Goal: Task Accomplishment & Management: Manage account settings

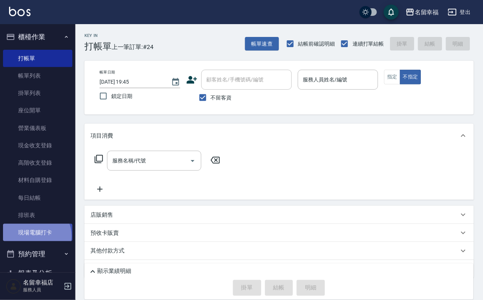
click at [35, 241] on link "現場電腦打卡" at bounding box center [37, 232] width 69 height 17
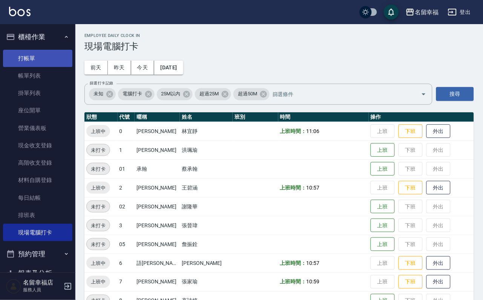
click at [60, 63] on link "打帳單" at bounding box center [37, 58] width 69 height 17
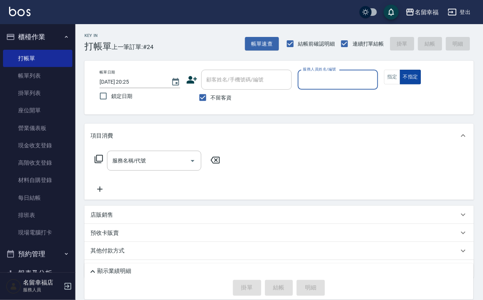
click at [421, 84] on button "不指定" at bounding box center [410, 77] width 21 height 15
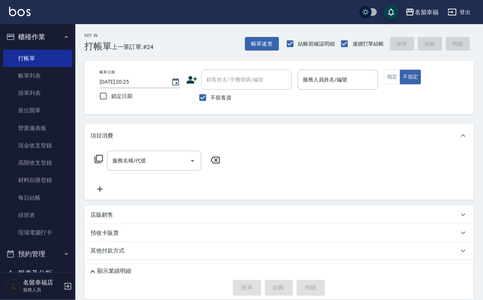
click at [421, 88] on div "帳單日期 2025/09/22 20:25 鎖定日期 顧客姓名/手機號碼/編號 顧客姓名/手機號碼/編號 不留客資 服務人員姓名/編號 服務人員姓名/編號 指…" at bounding box center [278, 88] width 371 height 36
drag, startPoint x: 426, startPoint y: 93, endPoint x: 423, endPoint y: 90, distance: 4.6
click at [400, 84] on button "指定" at bounding box center [392, 77] width 16 height 15
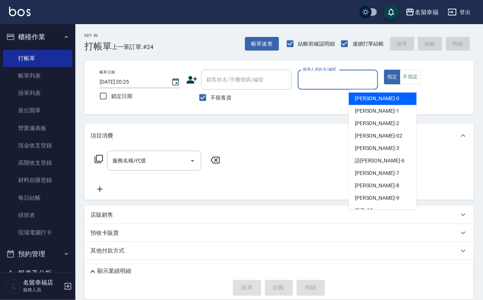
click at [375, 80] on input "服務人員姓名/編號" at bounding box center [338, 79] width 74 height 13
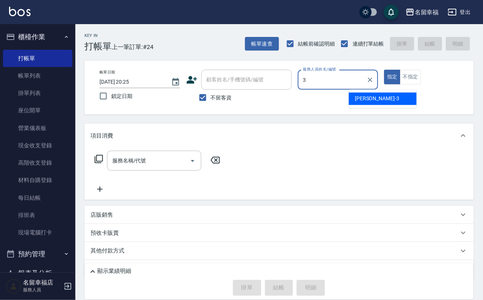
type input "晉瑋-3"
type button "true"
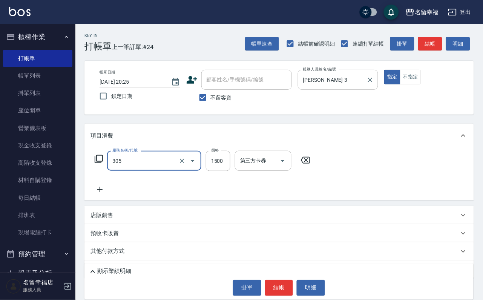
type input "設計燙髮1500(305)"
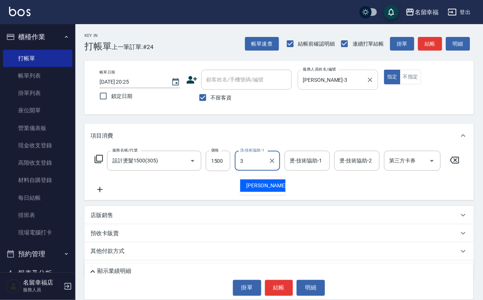
type input "晉瑋-3"
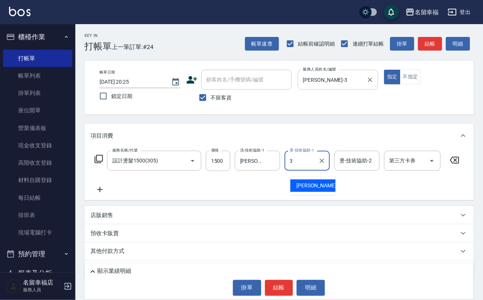
type input "晉瑋-3"
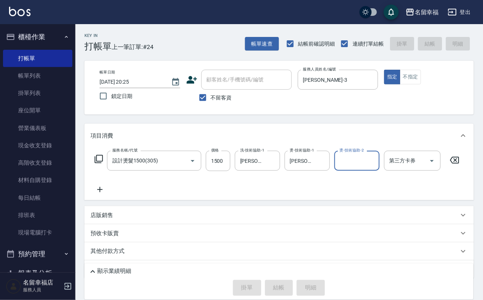
type input "2025/09/22 20:26"
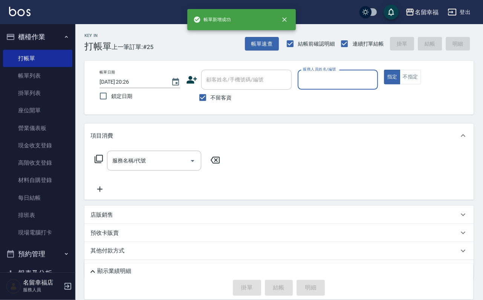
click at [350, 87] on div "服務人員姓名/編號" at bounding box center [338, 80] width 81 height 20
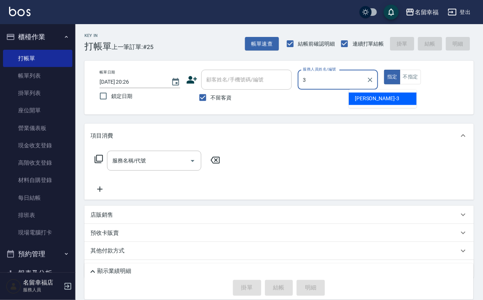
type input "晉瑋-3"
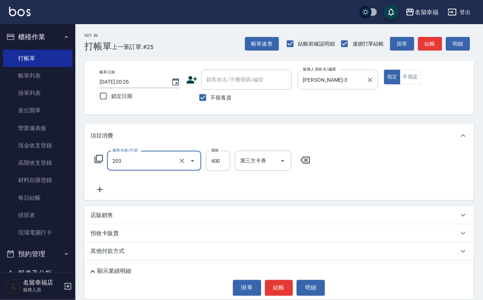
type input "指定單剪(203)"
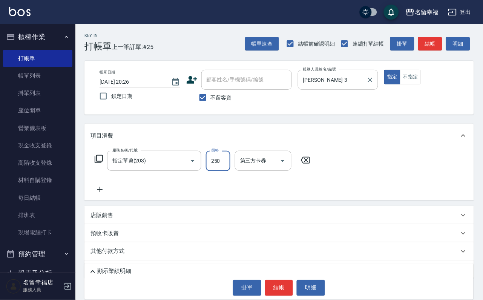
type input "250"
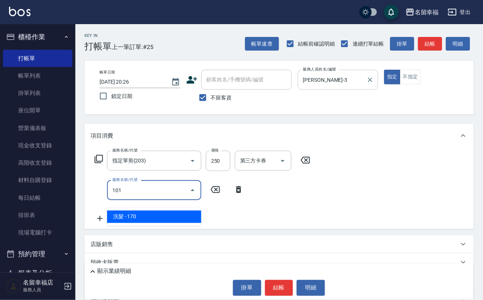
type input "洗髮(101)"
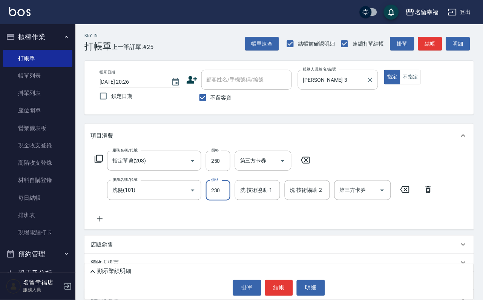
type input "230"
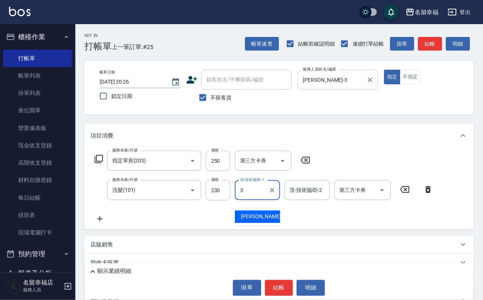
type input "晉瑋-3"
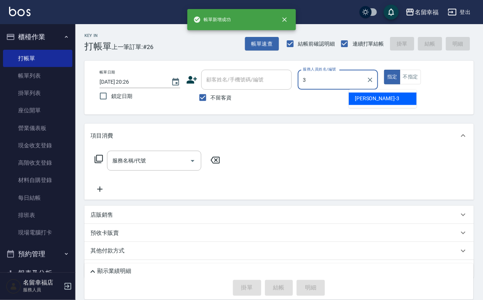
type input "晉瑋-3"
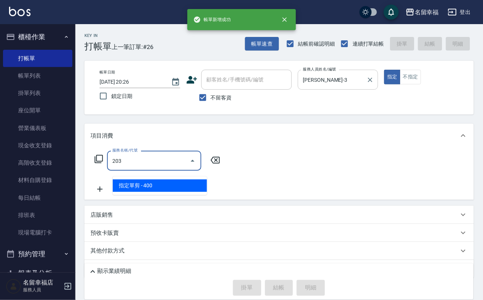
type input "指定單剪(203)"
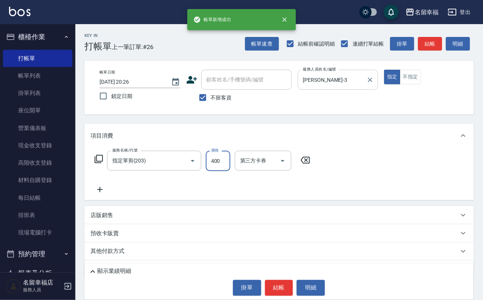
type input "2"
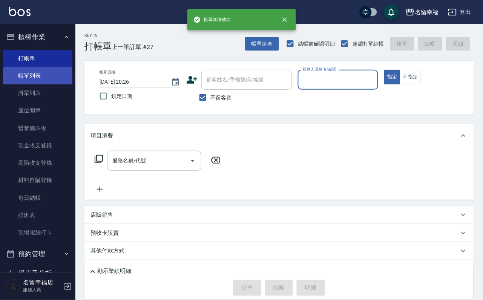
click at [20, 84] on link "帳單列表" at bounding box center [37, 75] width 69 height 17
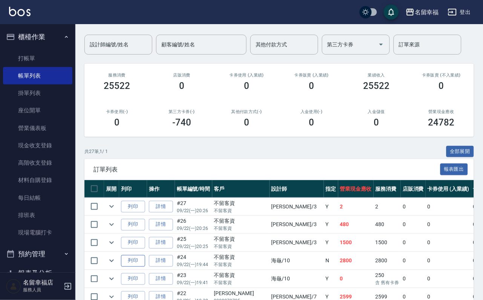
scroll to position [113, 0]
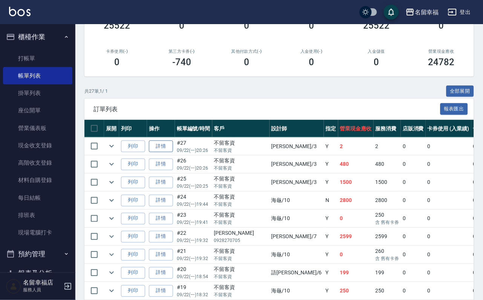
click at [165, 152] on link "詳情" at bounding box center [161, 147] width 24 height 12
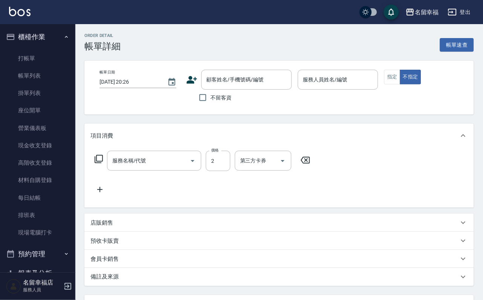
checkbox input "true"
type input "晉瑋-3"
type input "指定單剪(203)"
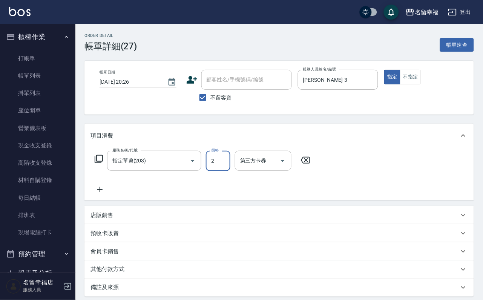
click at [220, 166] on input "2" at bounding box center [218, 161] width 24 height 20
type input "500"
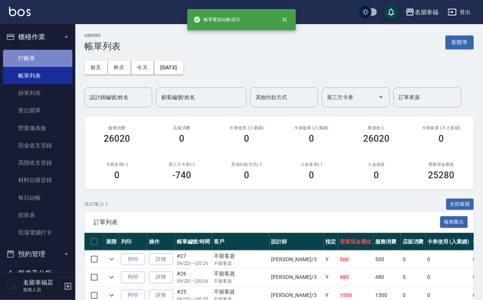
click at [50, 67] on link "打帳單" at bounding box center [37, 58] width 69 height 17
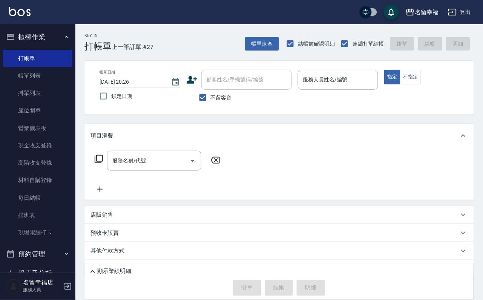
click at [355, 92] on p at bounding box center [338, 94] width 81 height 8
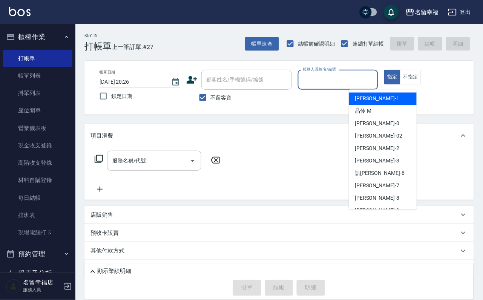
click at [361, 82] on input "服務人員姓名/編號" at bounding box center [338, 79] width 74 height 13
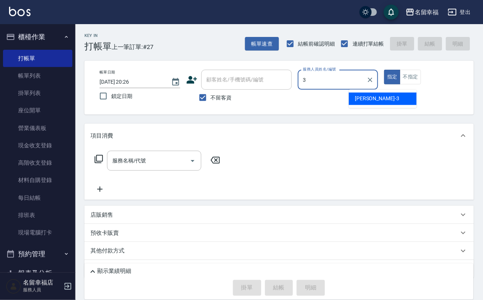
type input "晉瑋-3"
type button "true"
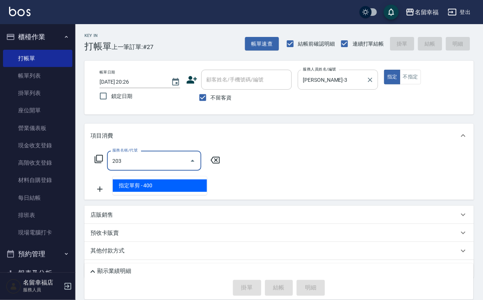
type input "指定單剪(203)"
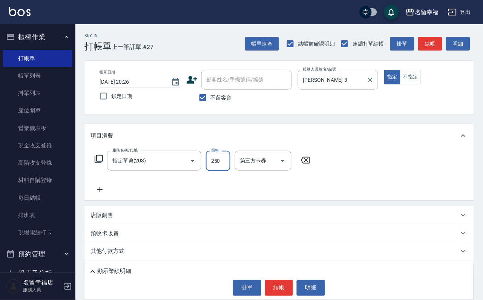
type input "250"
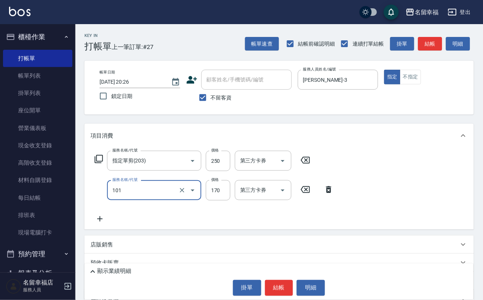
type input "洗髮(101)"
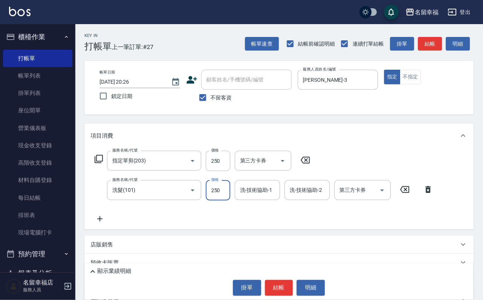
type input "250"
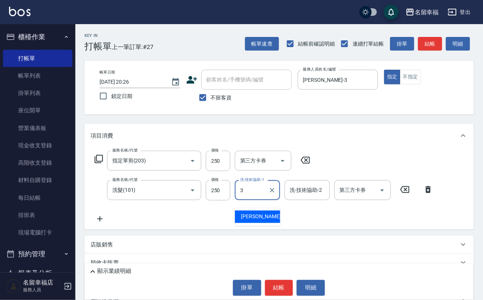
type input "晉瑋-3"
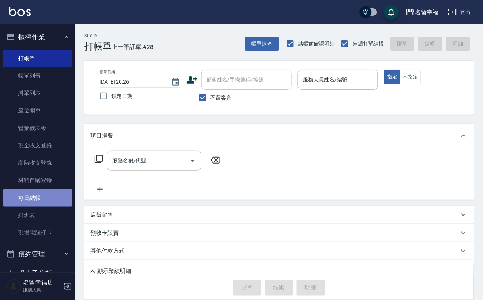
click at [52, 206] on link "每日結帳" at bounding box center [37, 197] width 69 height 17
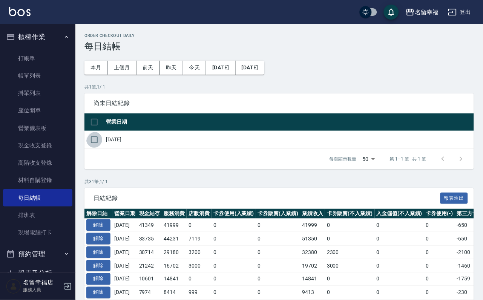
click at [101, 148] on input "checkbox" at bounding box center [94, 140] width 16 height 16
checkbox input "true"
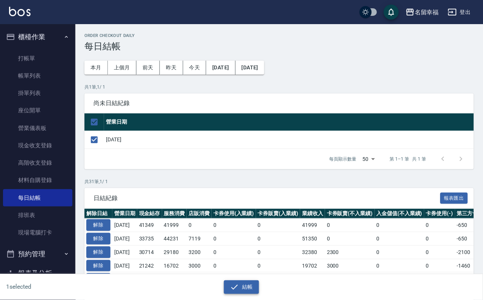
click at [230, 285] on icon "button" at bounding box center [234, 287] width 9 height 9
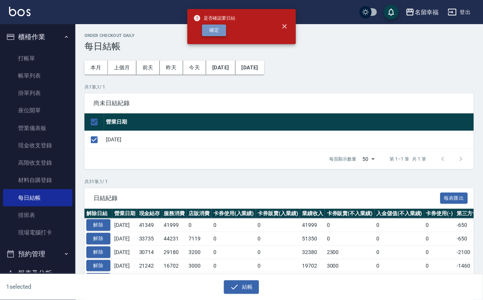
click at [225, 36] on button "確定" at bounding box center [214, 30] width 24 height 12
checkbox input "false"
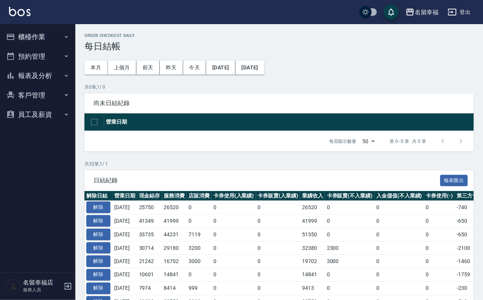
click at [54, 44] on button "櫃檯作業" at bounding box center [37, 37] width 69 height 20
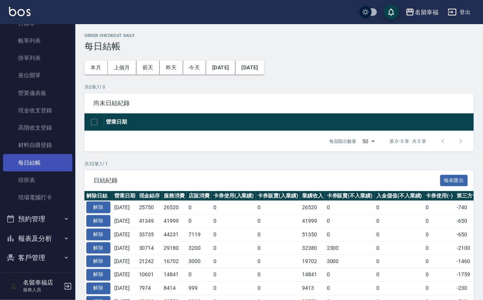
scroll to position [86, 0]
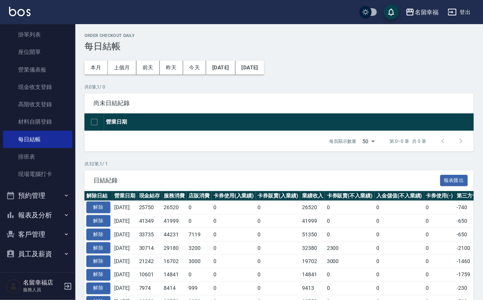
click at [55, 207] on button "報表及分析" at bounding box center [37, 215] width 69 height 20
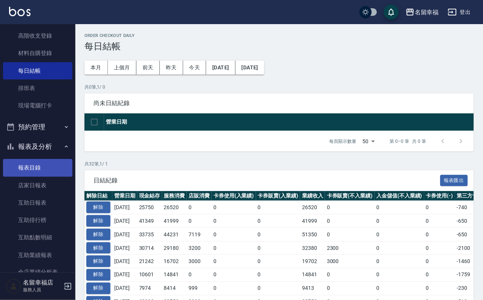
scroll to position [199, 0]
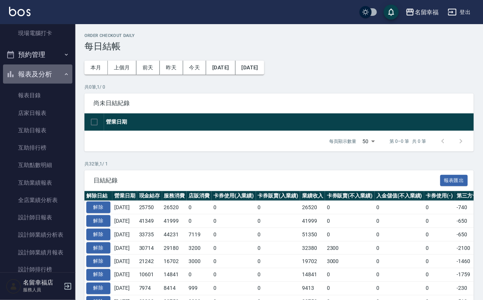
click at [43, 84] on button "報表及分析" at bounding box center [37, 74] width 69 height 20
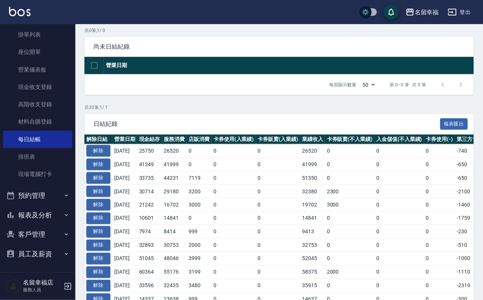
scroll to position [86, 0]
click at [46, 233] on button "客戶管理" at bounding box center [37, 235] width 69 height 20
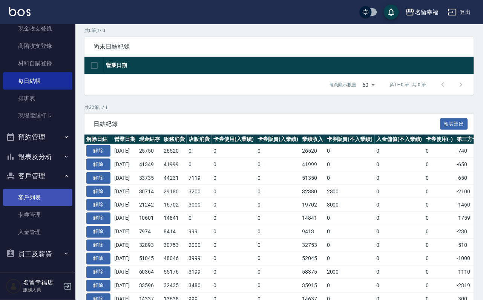
scroll to position [143, 0]
click at [46, 169] on button "客戶管理" at bounding box center [37, 176] width 69 height 20
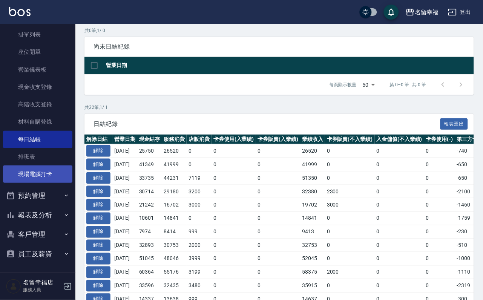
scroll to position [87, 0]
click at [40, 207] on button "報表及分析" at bounding box center [37, 215] width 69 height 20
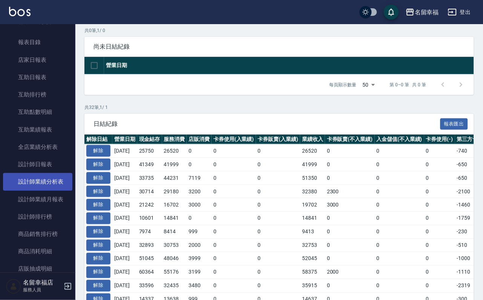
scroll to position [256, 0]
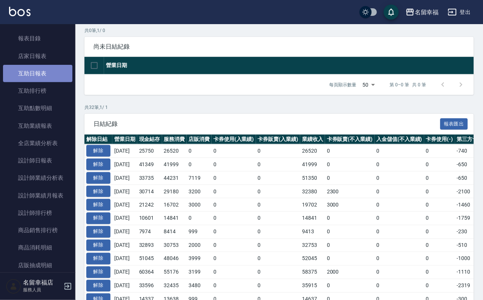
click at [43, 82] on link "互助日報表" at bounding box center [37, 73] width 69 height 17
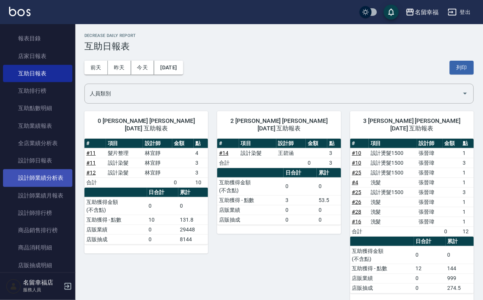
click at [46, 186] on link "設計師業績分析表" at bounding box center [37, 177] width 69 height 17
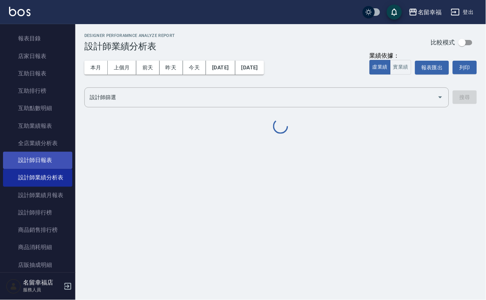
click at [47, 169] on link "設計師日報表" at bounding box center [37, 160] width 69 height 17
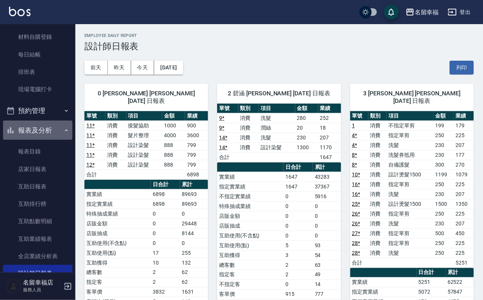
click at [50, 140] on button "報表及分析" at bounding box center [37, 131] width 69 height 20
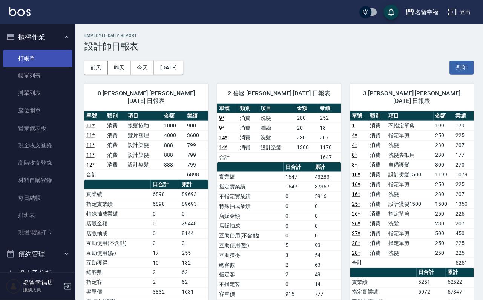
click at [40, 60] on link "打帳單" at bounding box center [37, 58] width 69 height 17
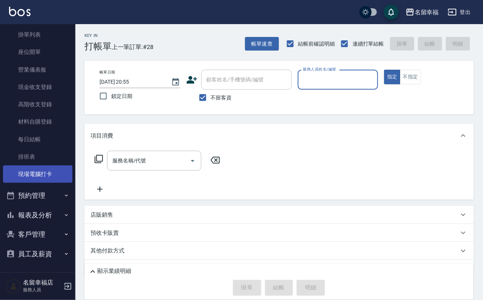
scroll to position [86, 0]
drag, startPoint x: 48, startPoint y: 207, endPoint x: 41, endPoint y: 222, distance: 16.5
click at [47, 207] on button "報表及分析" at bounding box center [37, 215] width 69 height 20
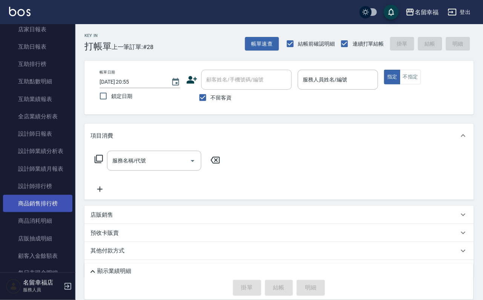
scroll to position [312, 0]
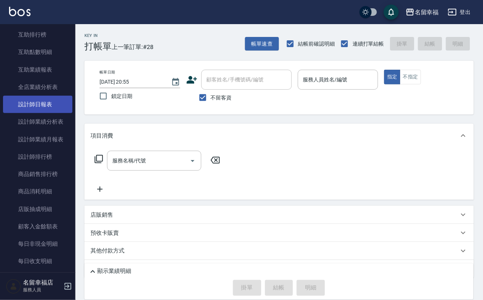
click at [51, 113] on link "設計師日報表" at bounding box center [37, 104] width 69 height 17
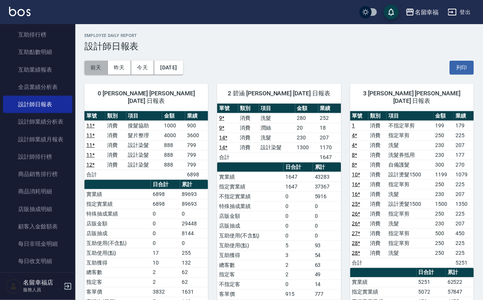
click at [99, 70] on button "前天" at bounding box center [95, 68] width 23 height 14
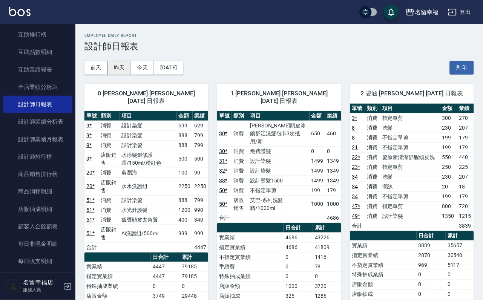
click at [120, 72] on button "昨天" at bounding box center [119, 68] width 23 height 14
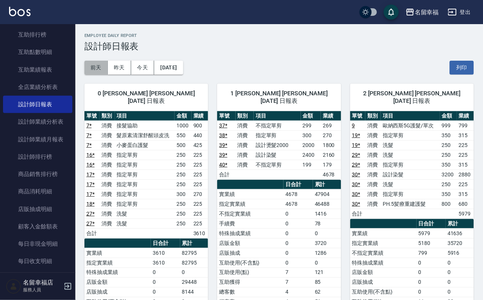
click at [92, 69] on button "前天" at bounding box center [95, 68] width 23 height 14
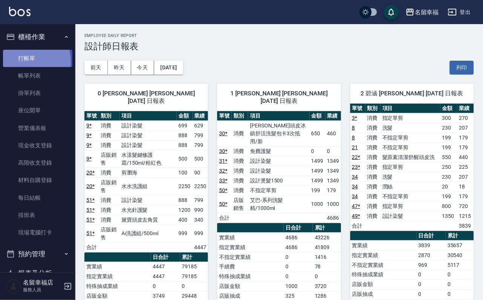
click at [23, 64] on link "打帳單" at bounding box center [37, 58] width 69 height 17
